Goal: Transaction & Acquisition: Book appointment/travel/reservation

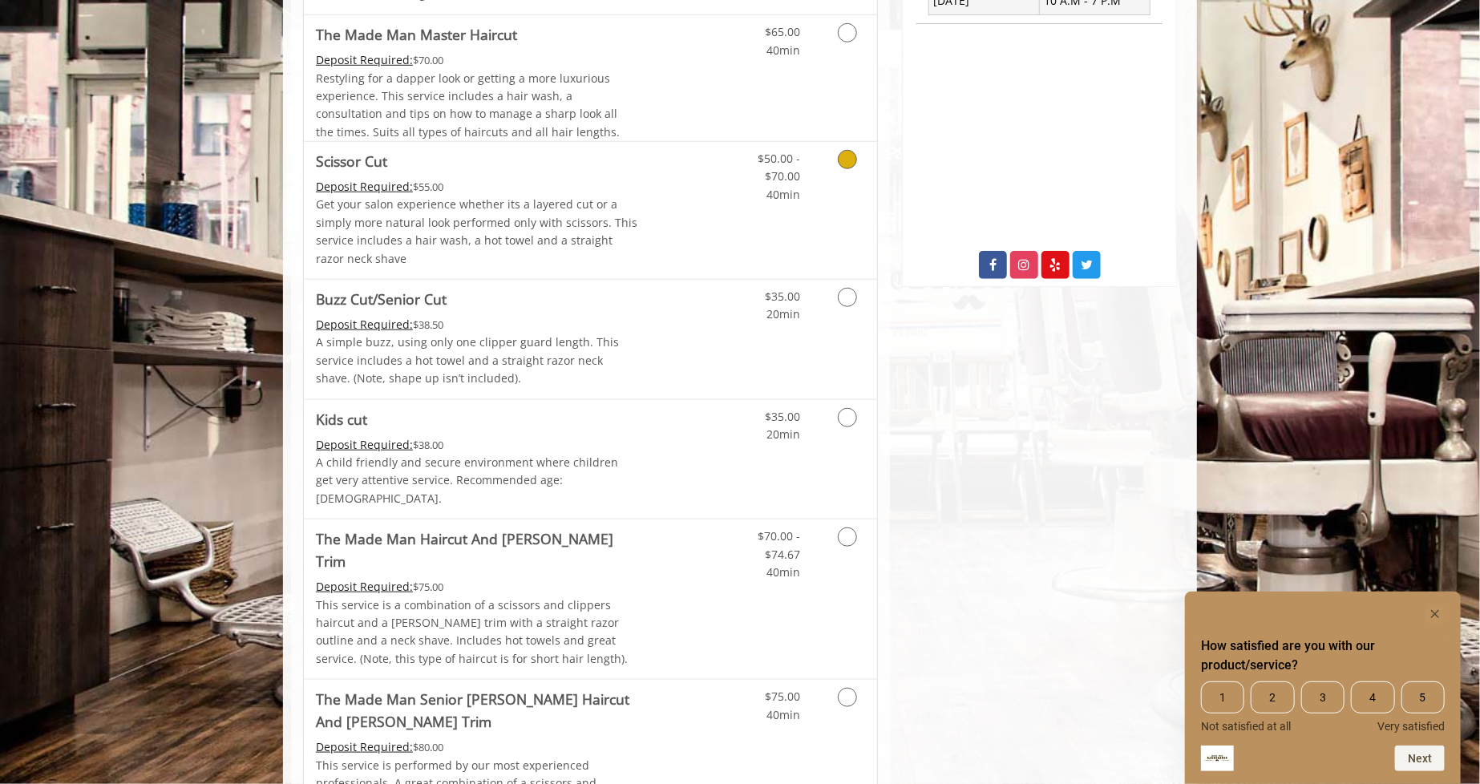
scroll to position [802, 0]
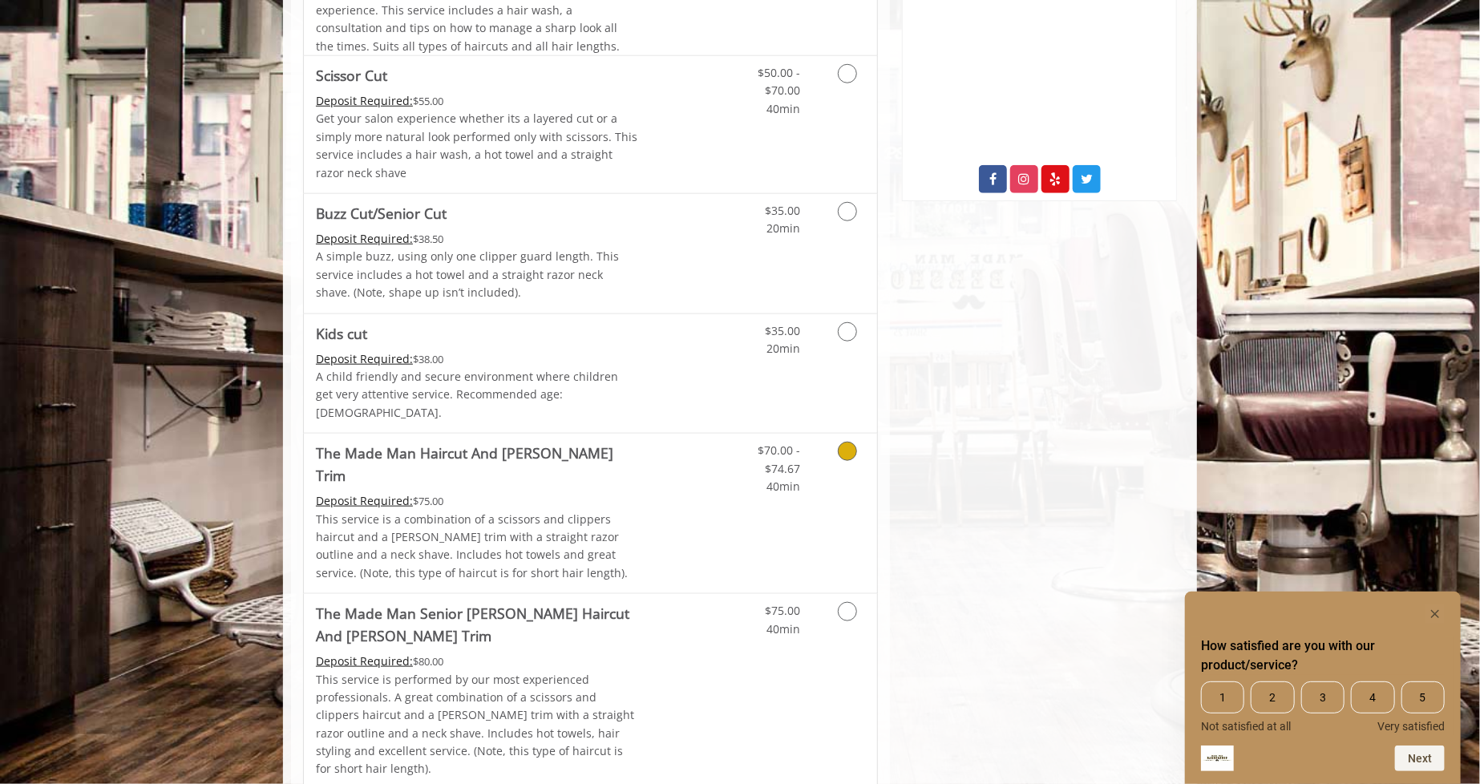
click at [608, 492] on div "Deposit Required: $75.00" at bounding box center [477, 501] width 322 height 18
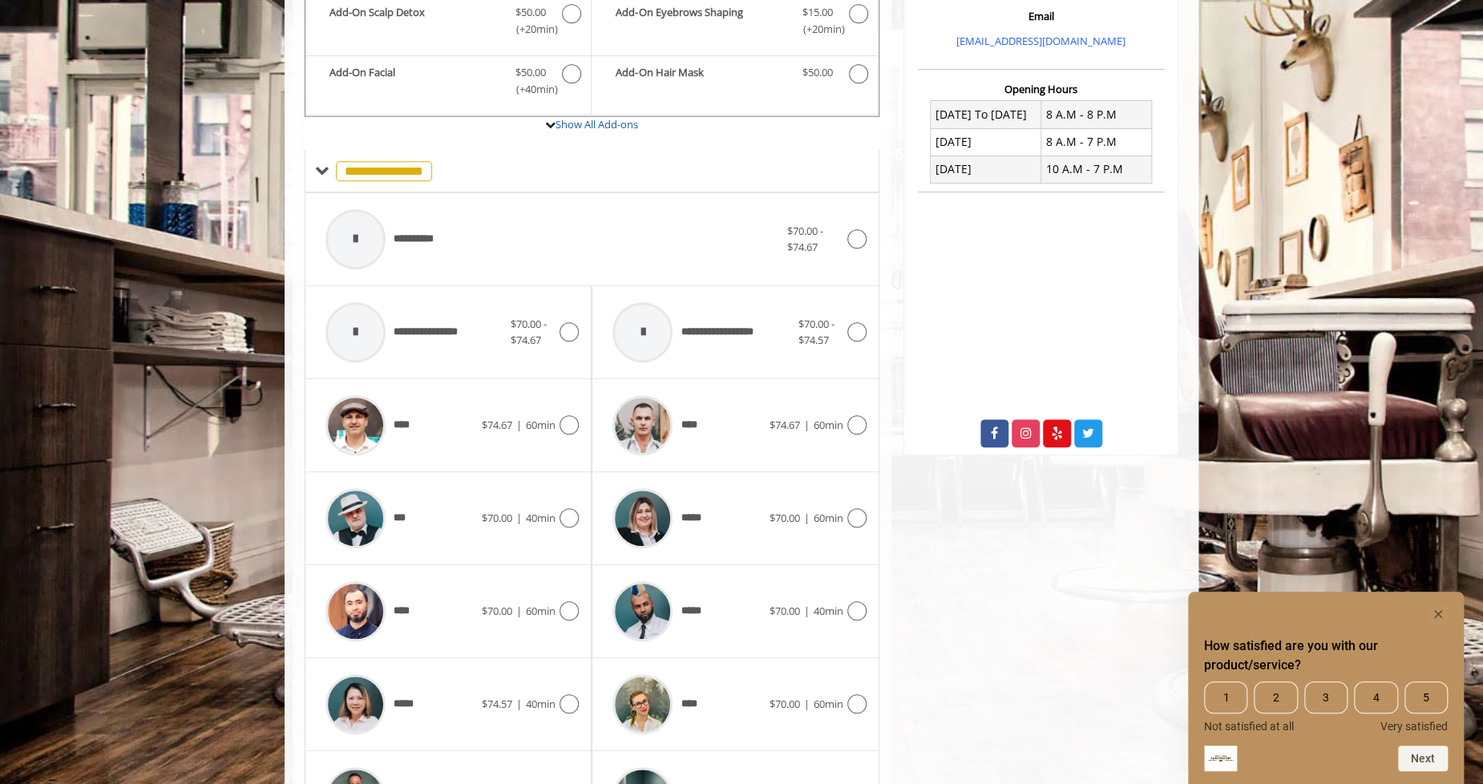
scroll to position [637, 0]
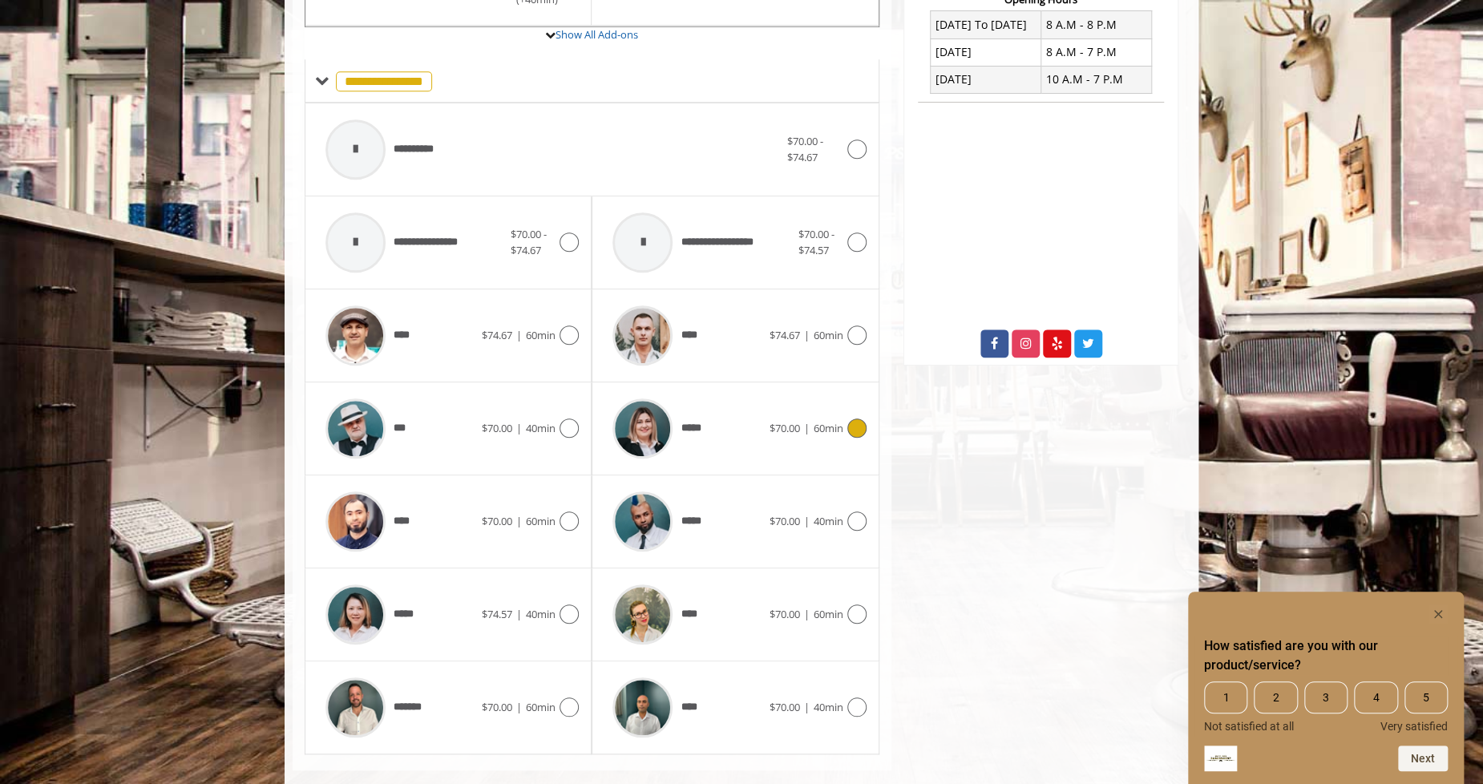
click at [693, 420] on span "*****" at bounding box center [692, 428] width 24 height 17
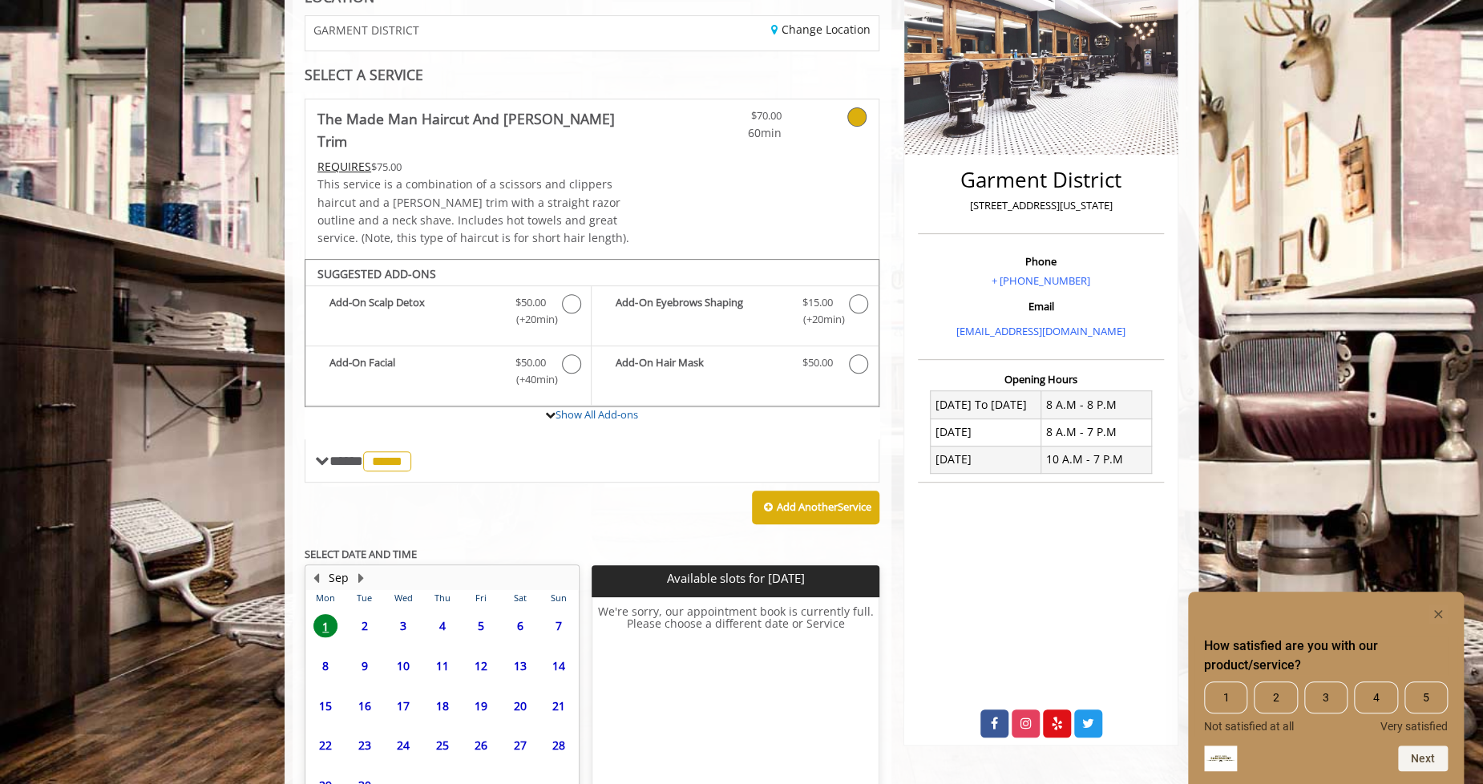
scroll to position [341, 0]
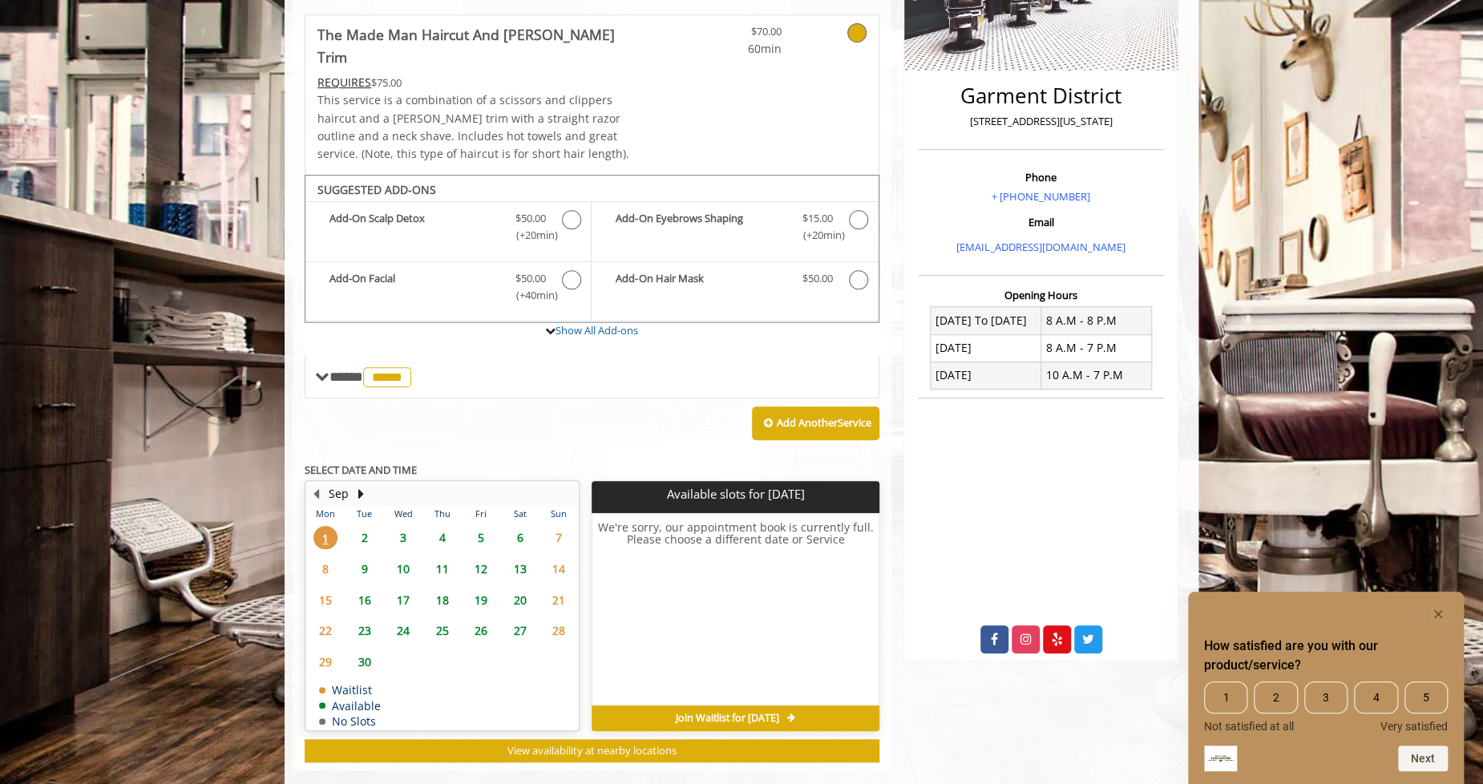
click at [366, 526] on span "2" at bounding box center [365, 537] width 24 height 23
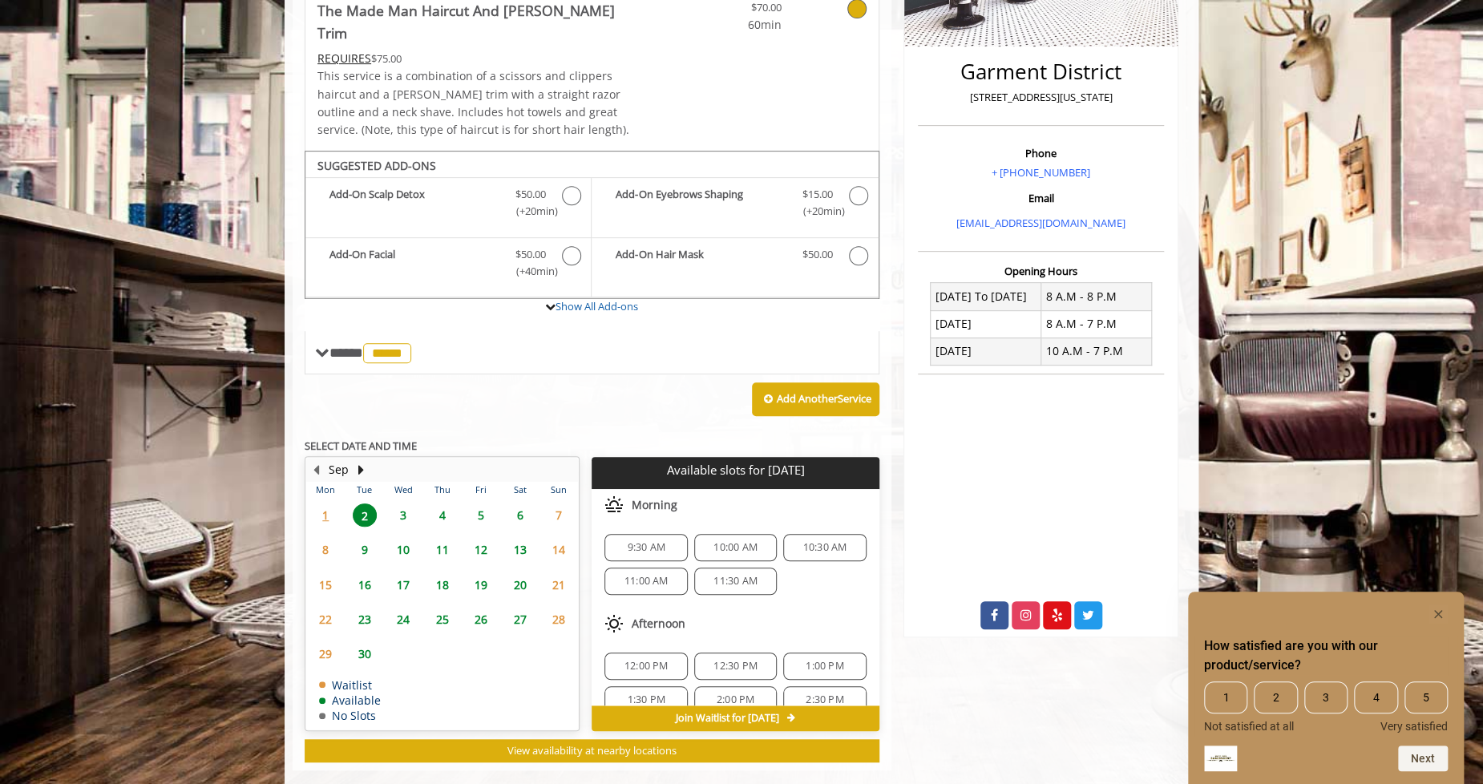
scroll to position [137, 0]
click at [646, 675] on span "6:00 PM" at bounding box center [646, 681] width 38 height 13
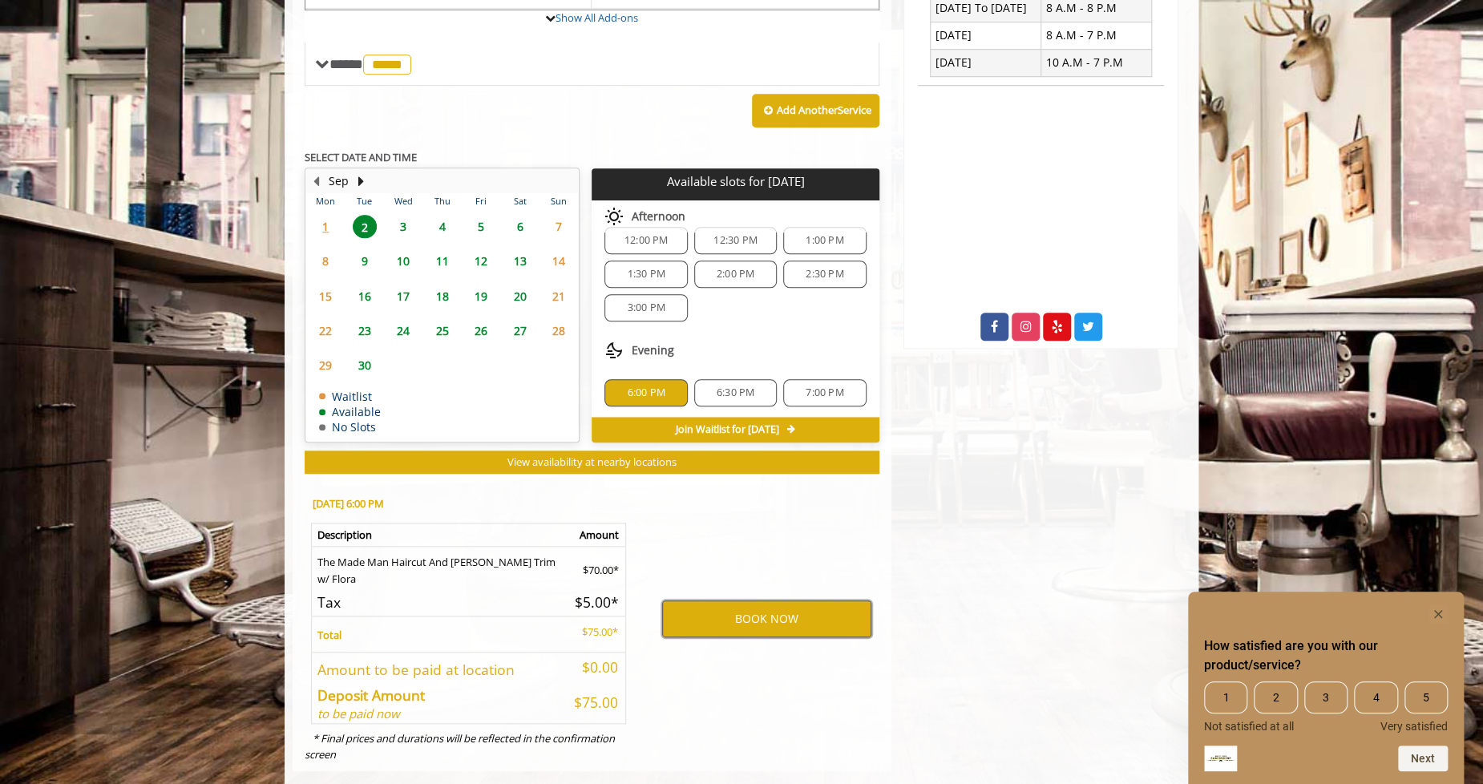
click at [769, 602] on button "BOOK NOW" at bounding box center [766, 618] width 209 height 37
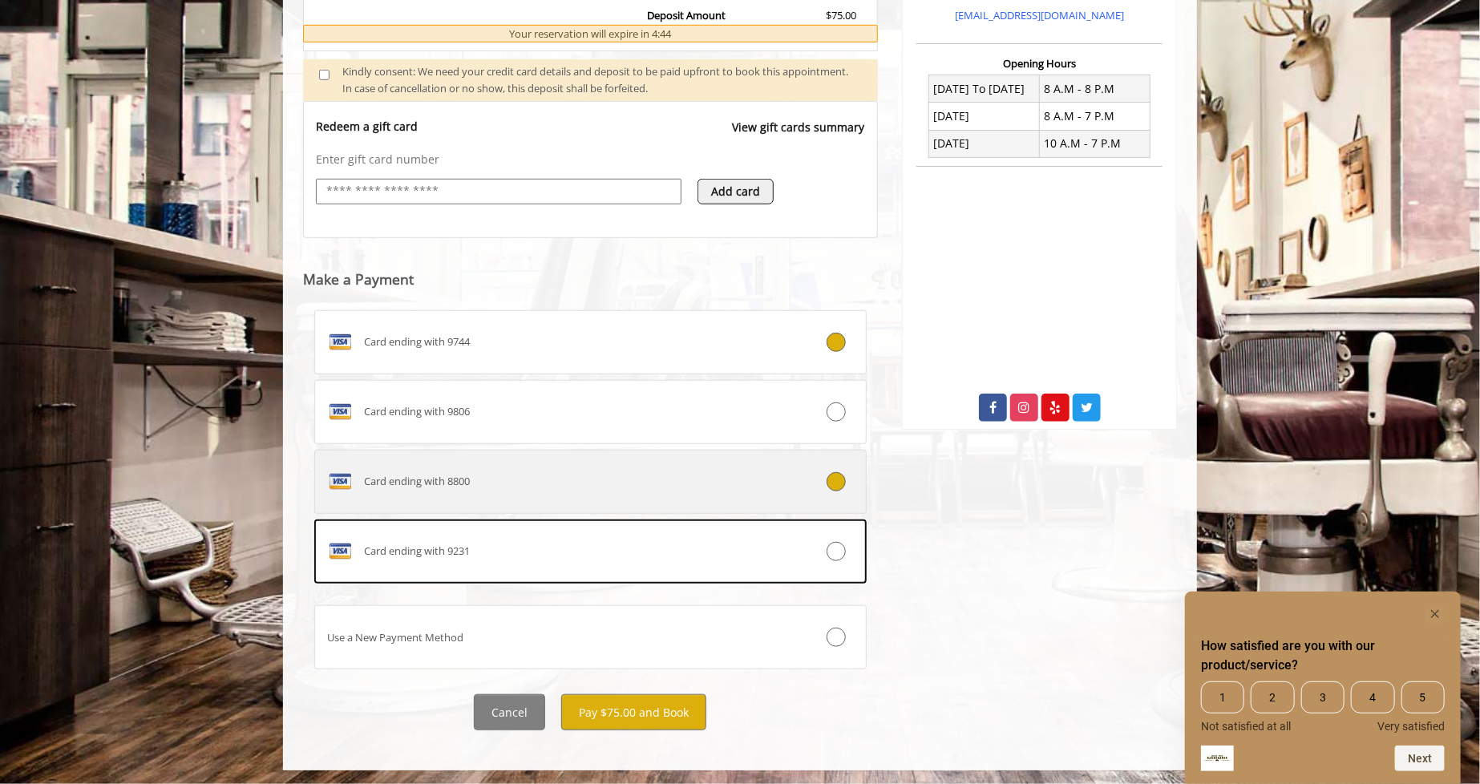
scroll to position [574, 0]
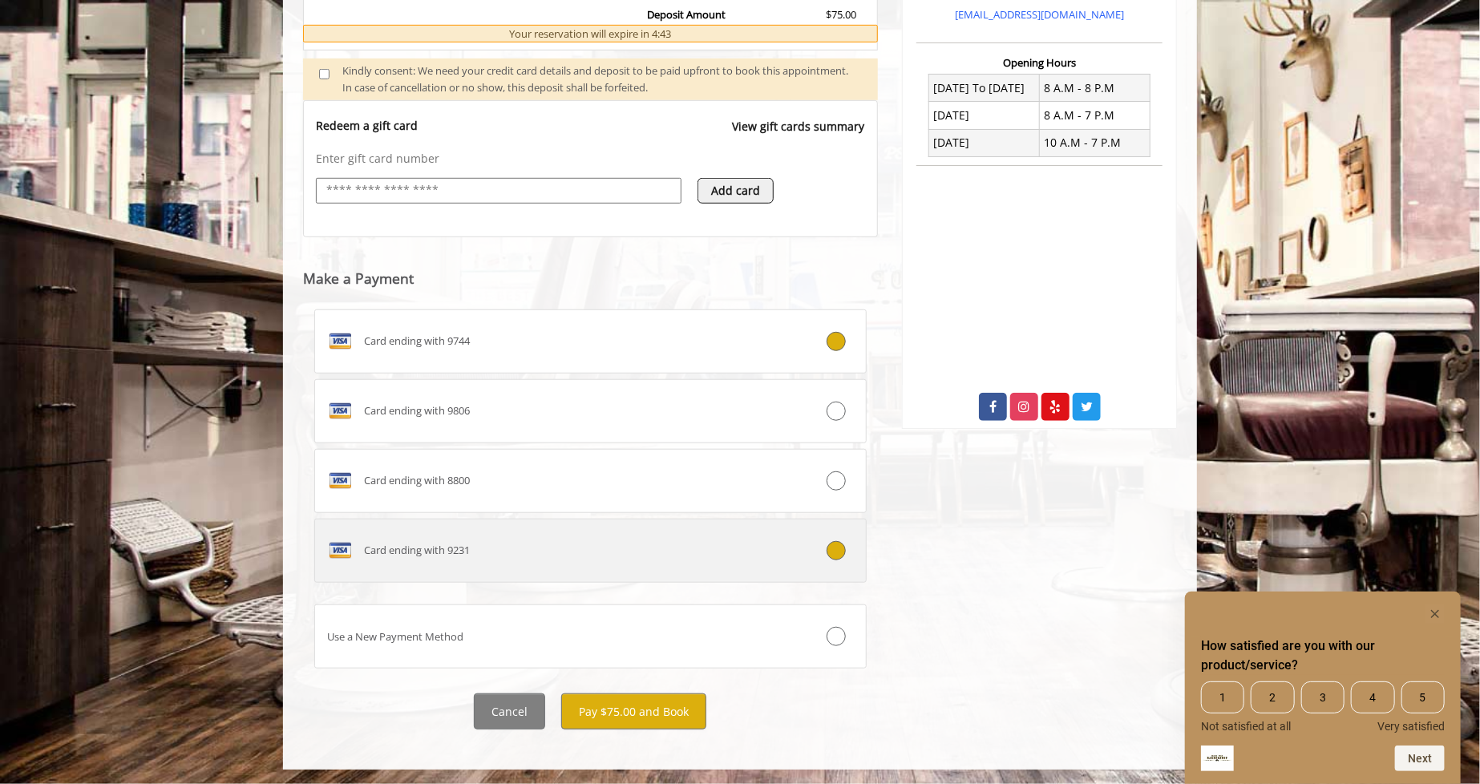
click at [837, 546] on icon at bounding box center [835, 550] width 19 height 19
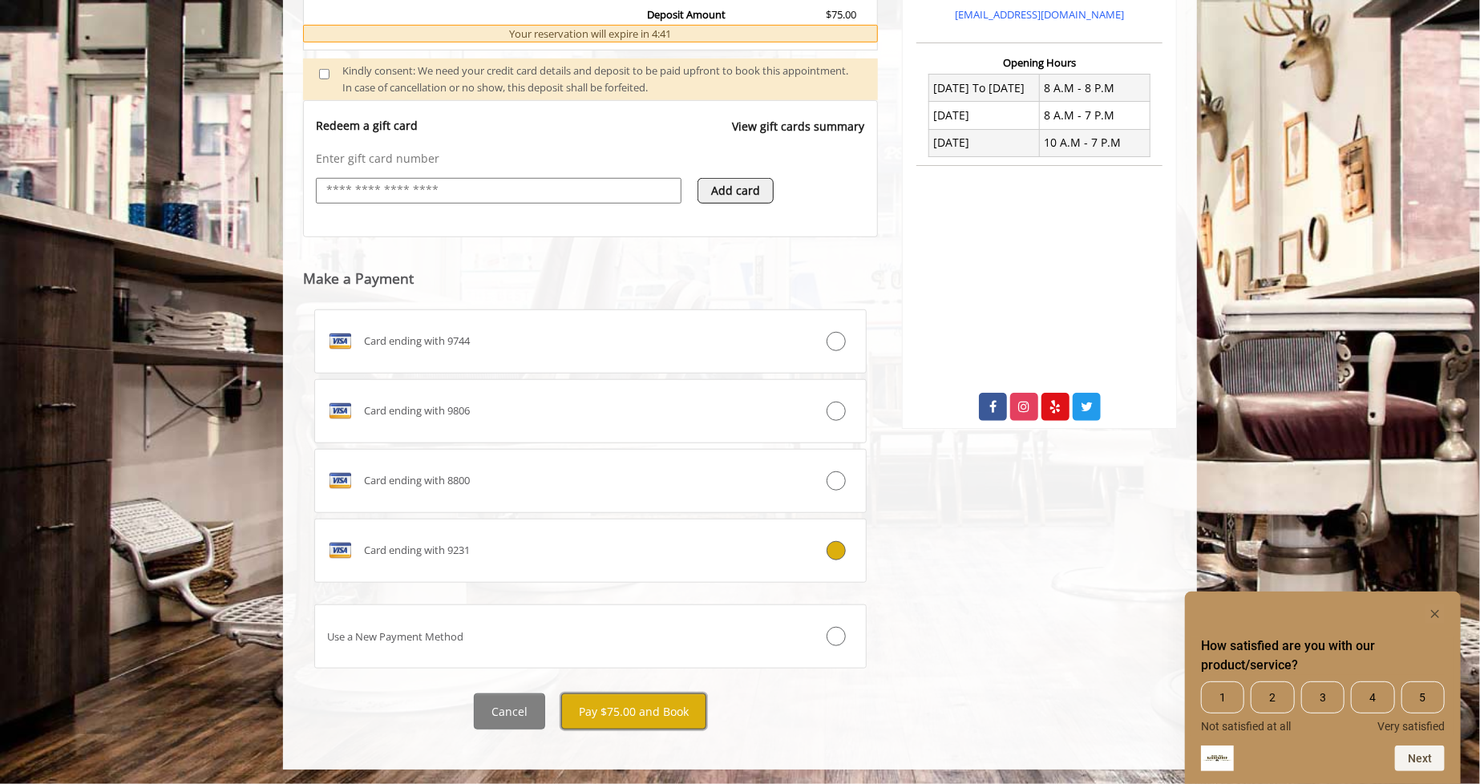
click at [648, 711] on button "Pay $75.00 and Book" at bounding box center [633, 711] width 145 height 36
